Goal: Obtain resource: Download file/media

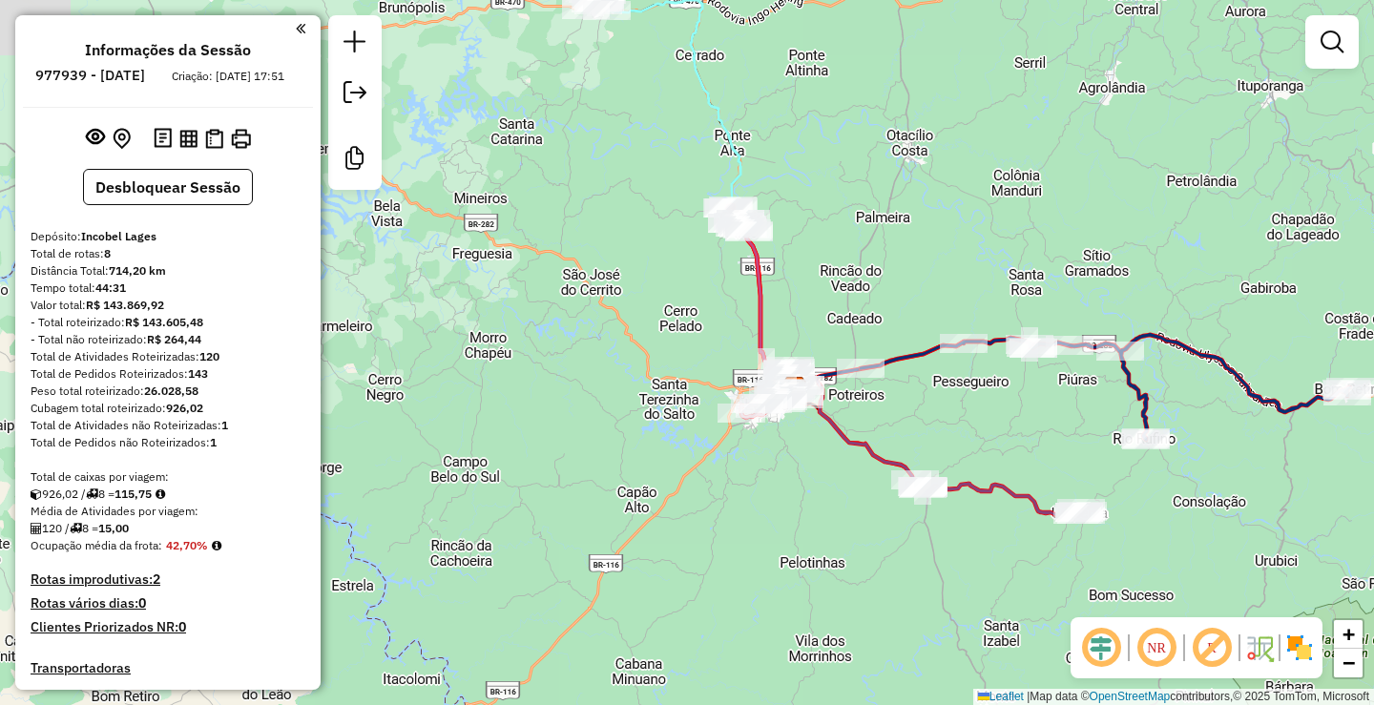
drag, startPoint x: 749, startPoint y: 226, endPoint x: 862, endPoint y: 324, distance: 150.1
click at [859, 324] on div "Janela de atendimento Grade de atendimento Capacidade Transportadoras Veículos …" at bounding box center [687, 352] width 1374 height 705
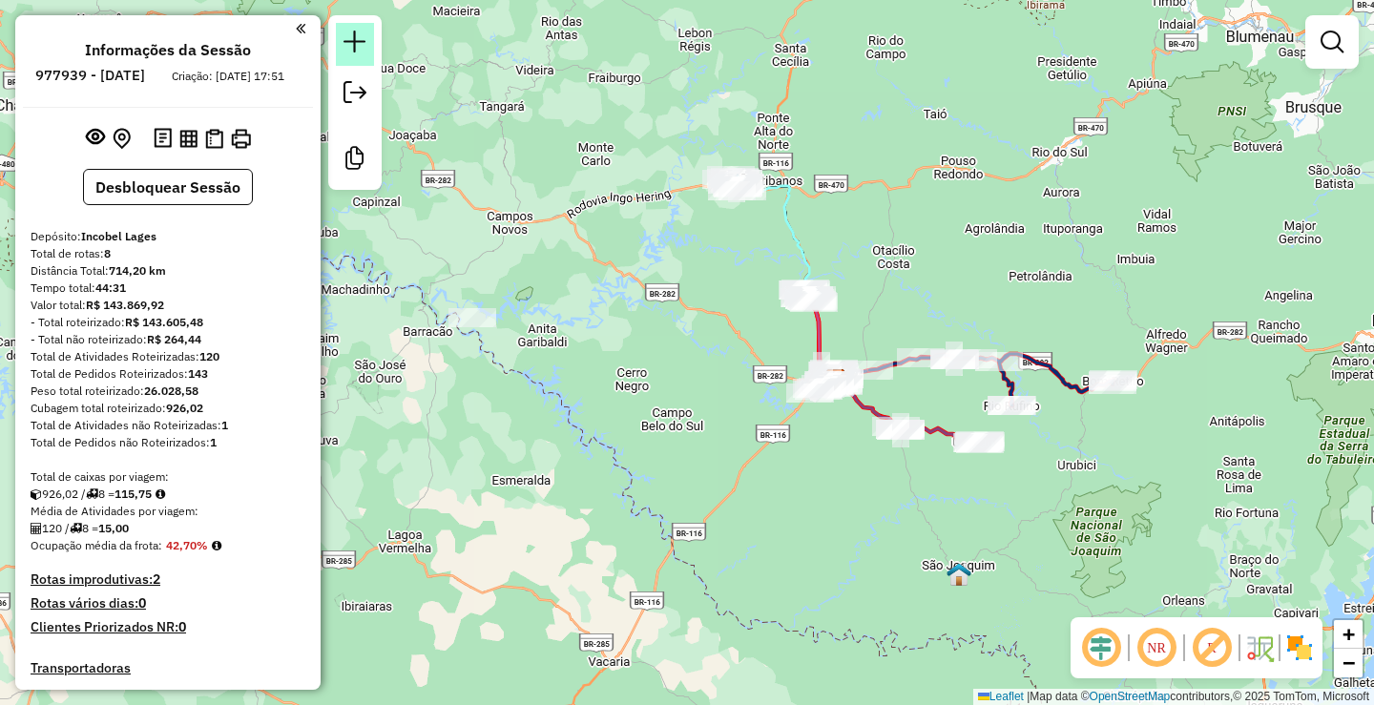
click at [355, 42] on em at bounding box center [354, 42] width 23 height 23
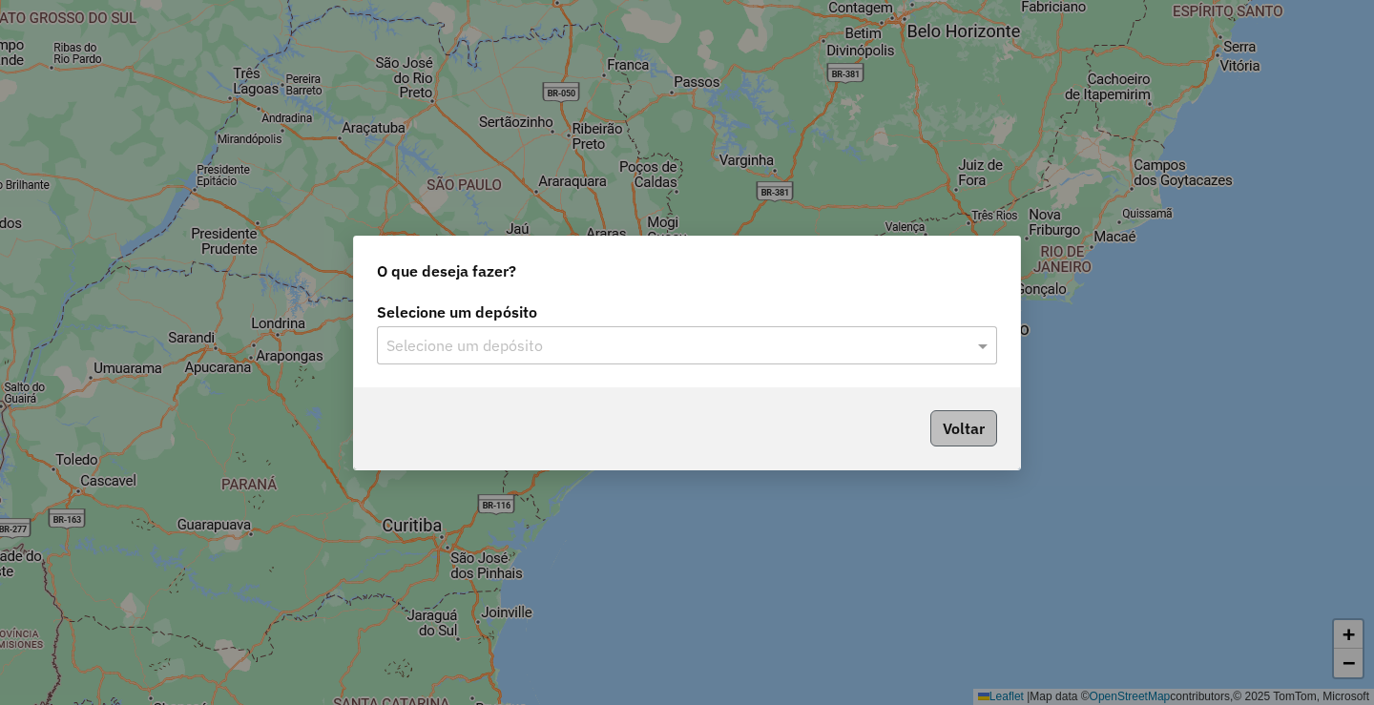
click at [961, 445] on div "Voltar" at bounding box center [687, 428] width 666 height 82
click at [968, 424] on button "Voltar" at bounding box center [963, 428] width 67 height 36
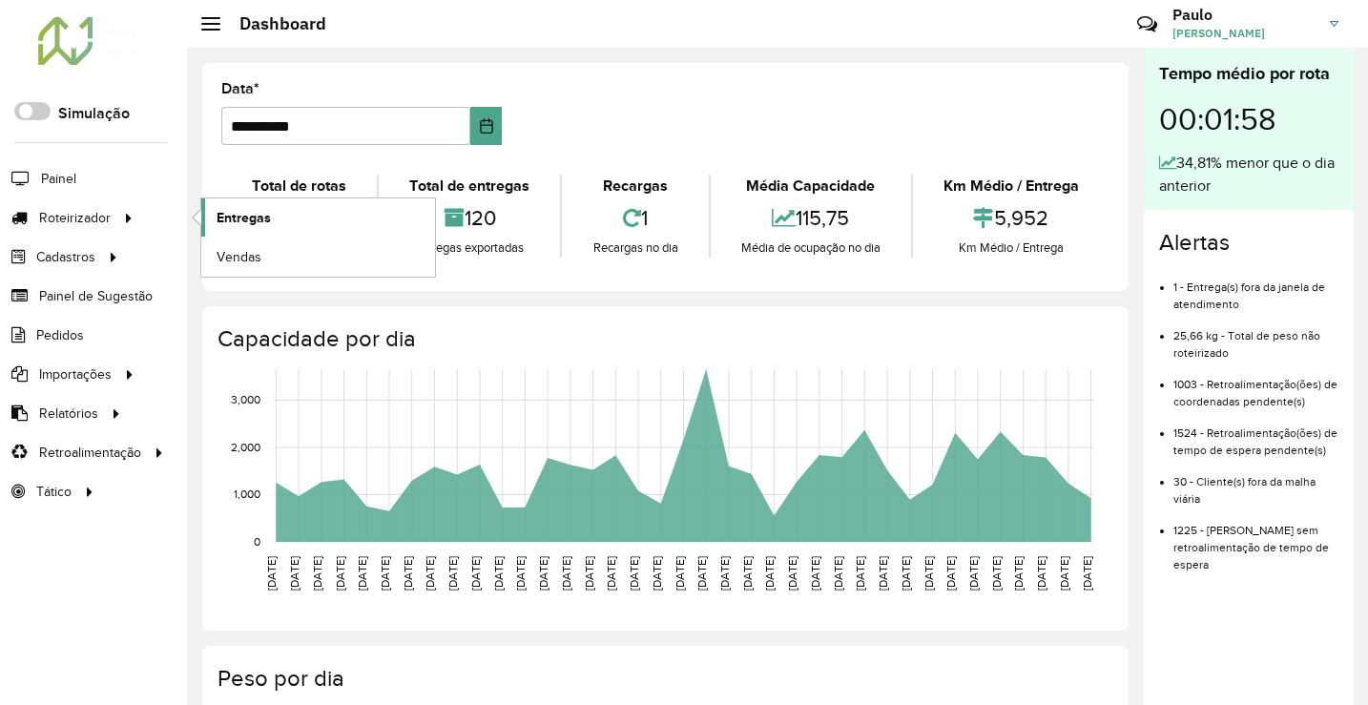
click at [295, 218] on link "Entregas" at bounding box center [318, 217] width 234 height 38
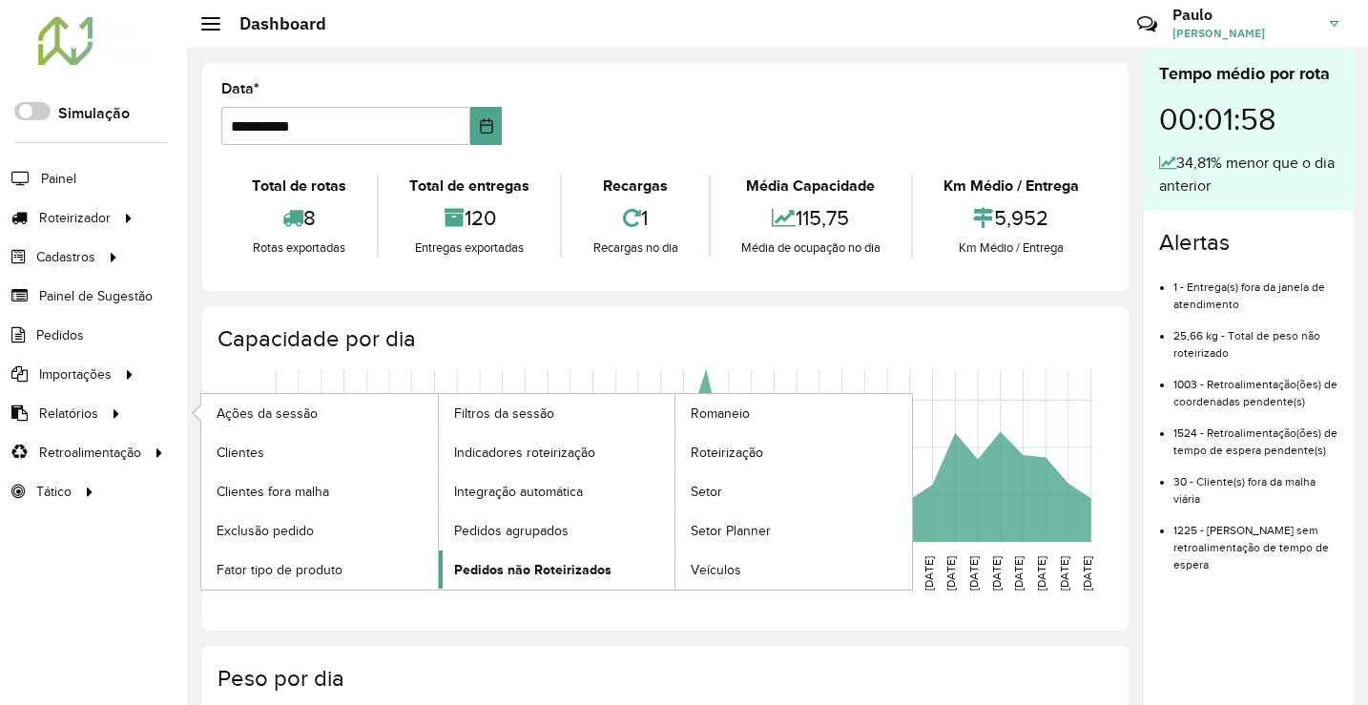
click at [514, 569] on span "Pedidos não Roteirizados" at bounding box center [532, 570] width 157 height 20
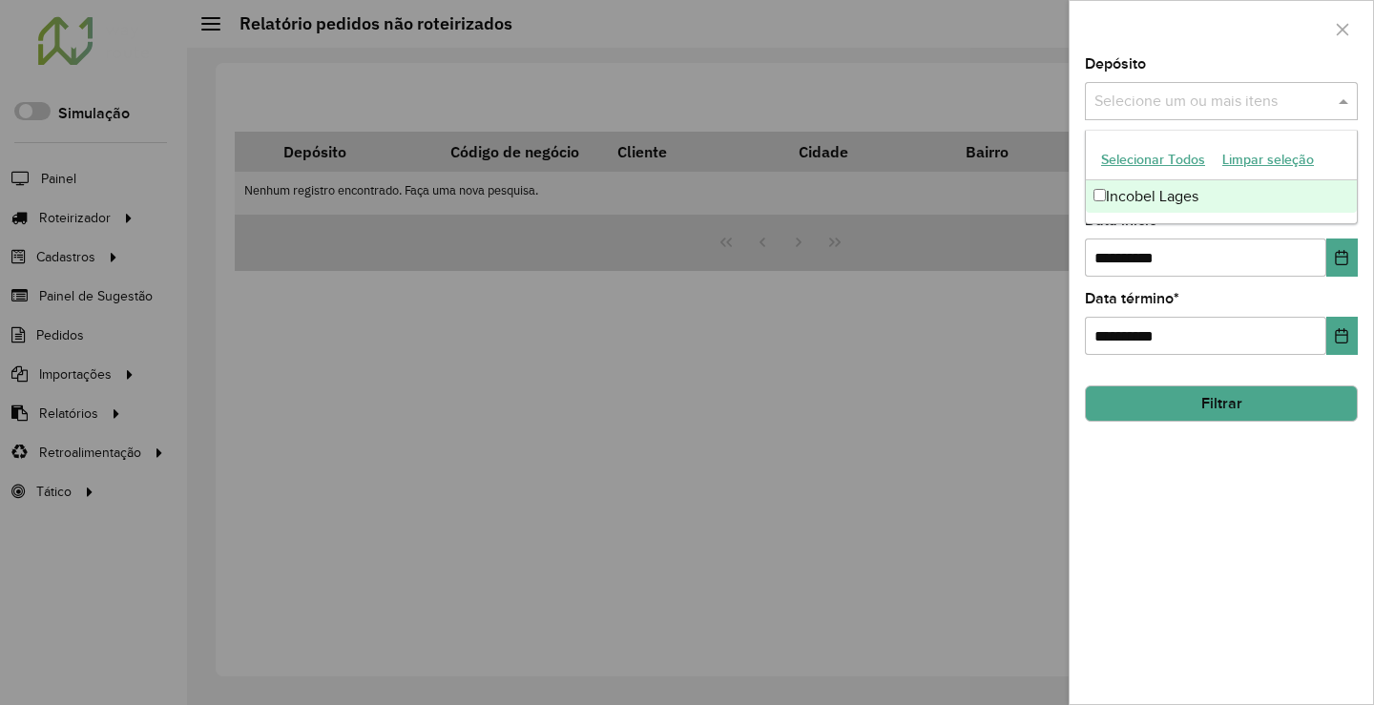
click at [1213, 112] on input "text" at bounding box center [1211, 102] width 244 height 23
click at [1101, 188] on div "Incobel Lages" at bounding box center [1221, 196] width 271 height 32
click at [1225, 402] on button "Filtrar" at bounding box center [1221, 403] width 273 height 36
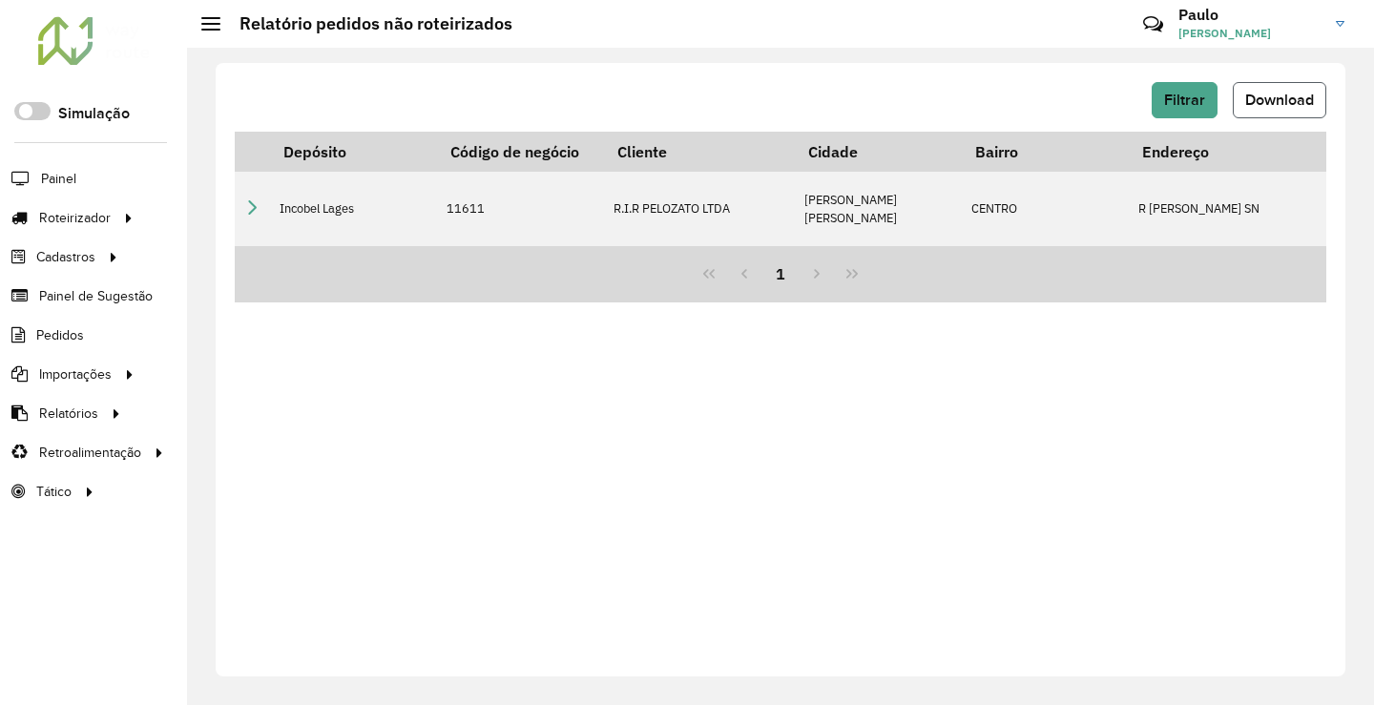
click at [1253, 100] on span "Download" at bounding box center [1279, 100] width 69 height 16
